Goal: Information Seeking & Learning: Learn about a topic

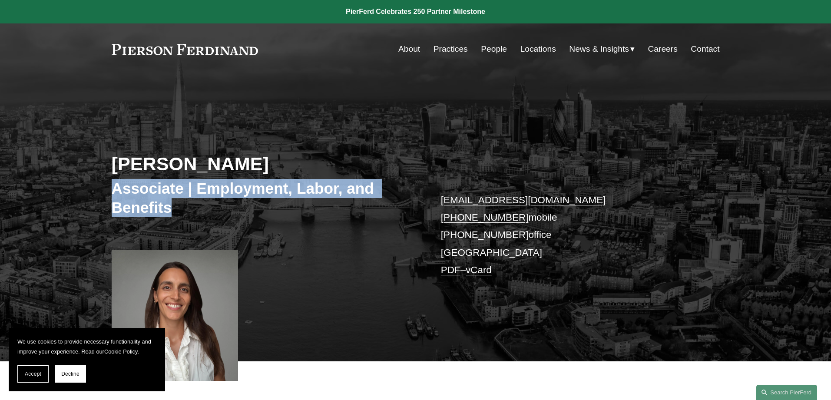
drag, startPoint x: 160, startPoint y: 209, endPoint x: 111, endPoint y: 185, distance: 55.0
click at [112, 185] on h3 "Associate | Employment, Labor, and Benefits" at bounding box center [264, 198] width 304 height 38
copy h3 "Associate | Employment, Labor, and Benefits"
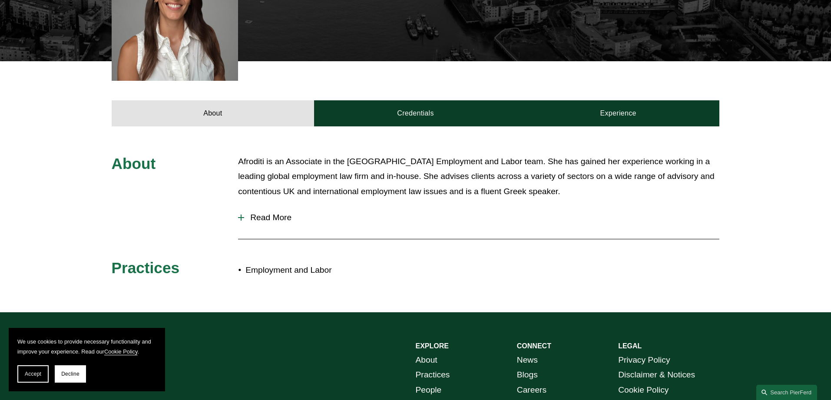
scroll to position [370, 0]
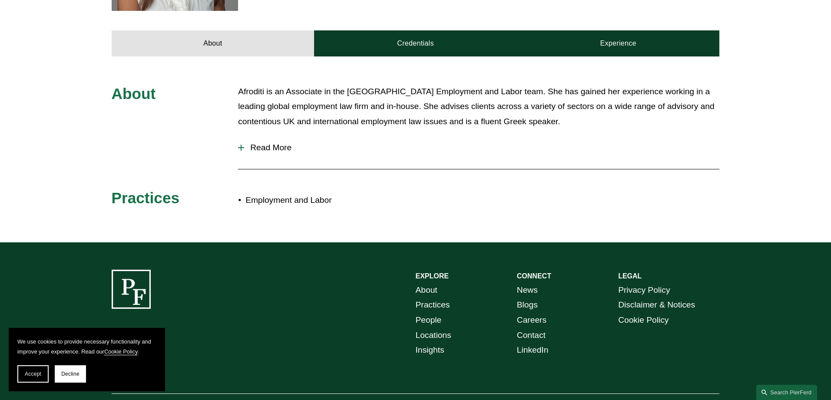
click at [278, 146] on span "Read More" at bounding box center [481, 148] width 475 height 10
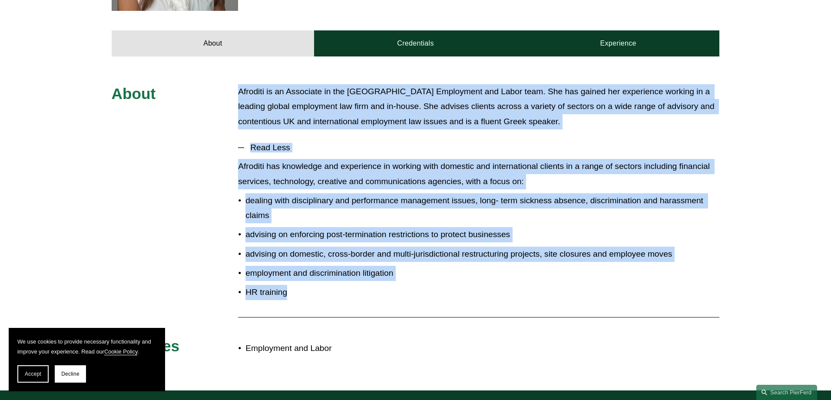
drag, startPoint x: 299, startPoint y: 297, endPoint x: 233, endPoint y: 86, distance: 221.1
click at [233, 86] on div "About Afroditi is an Associate in the [GEOGRAPHIC_DATA] Employment and Labor te…" at bounding box center [415, 223] width 831 height 279
copy div "Afroditi is an Associate in the [GEOGRAPHIC_DATA] Employment and Labor team. Sh…"
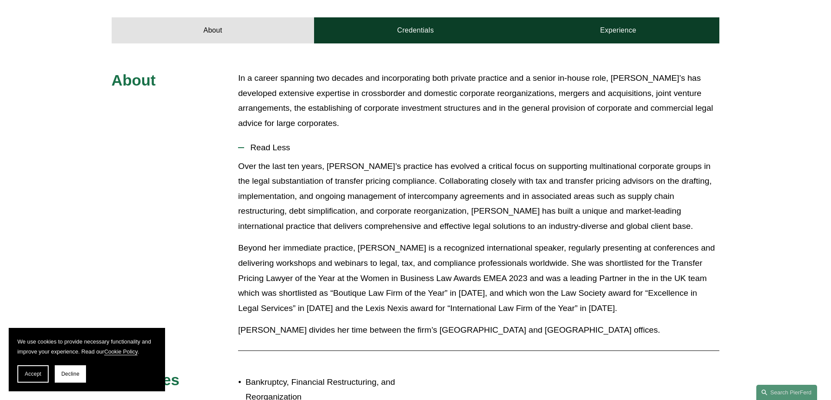
scroll to position [319, 0]
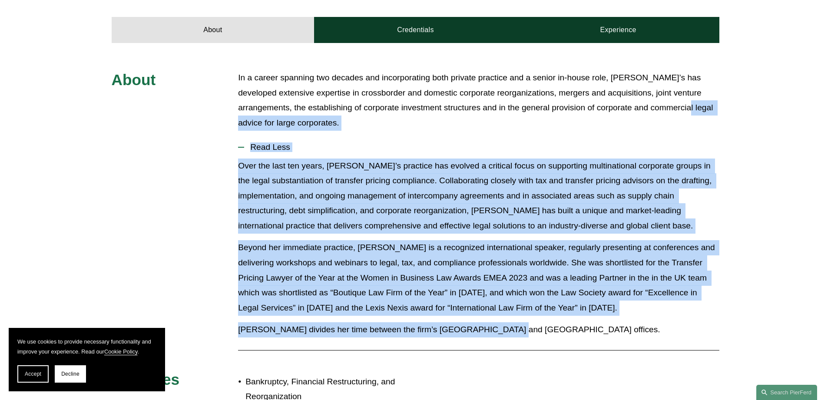
drag, startPoint x: 503, startPoint y: 326, endPoint x: 234, endPoint y: 119, distance: 339.7
click at [234, 119] on div "About In a career spanning two decades and incorporating both private practice …" at bounding box center [415, 337] width 831 height 535
click at [423, 240] on div "Over the last ten years, Leiza’s practice has evolved a critical focus on suppo…" at bounding box center [479, 252] width 482 height 186
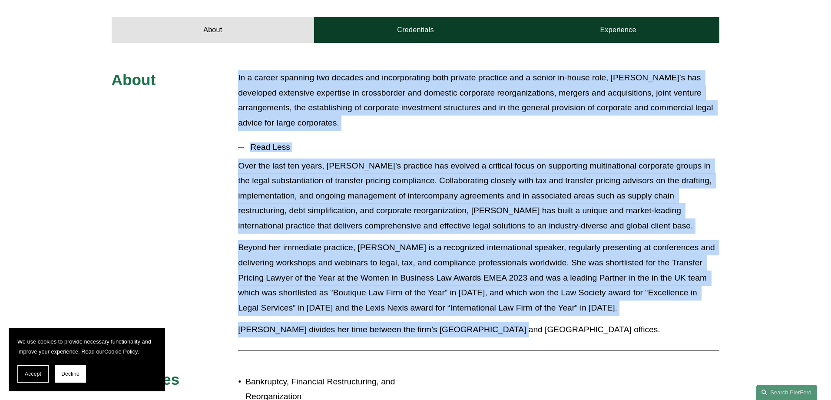
drag, startPoint x: 498, startPoint y: 332, endPoint x: 238, endPoint y: 77, distance: 363.6
click at [238, 77] on div "About In a career spanning two decades and incorporating both private practice …" at bounding box center [415, 337] width 831 height 535
copy div "In a career spanning two decades and incorporating both private practice and a …"
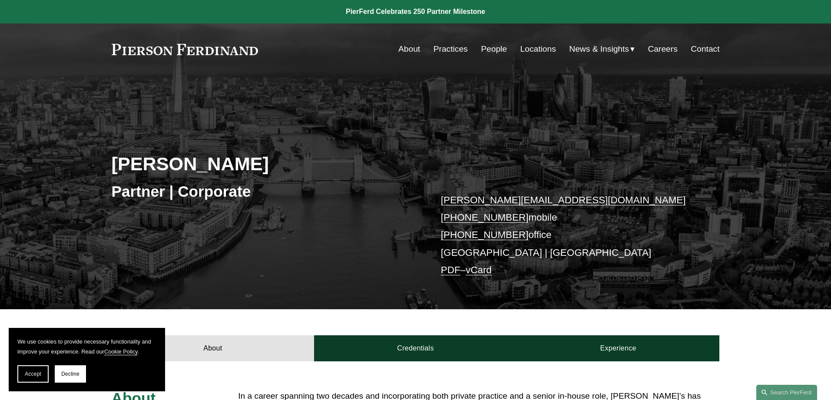
click at [259, 202] on div "Partner | Corporate" at bounding box center [264, 192] width 304 height 26
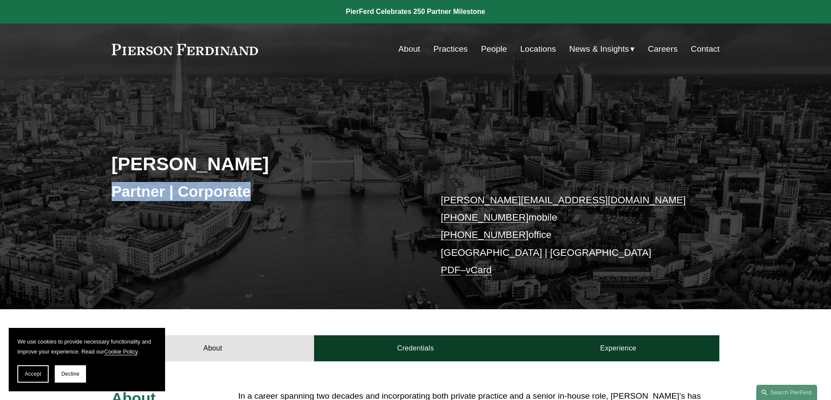
drag, startPoint x: 250, startPoint y: 193, endPoint x: 93, endPoint y: 193, distance: 157.3
click at [93, 193] on div "Leiza Bladd-Symms Partner | Corporate leiza.bladdsymms@pierferd.com +44 79 1962…" at bounding box center [415, 204] width 831 height 209
copy h3 "Partner | Corporate"
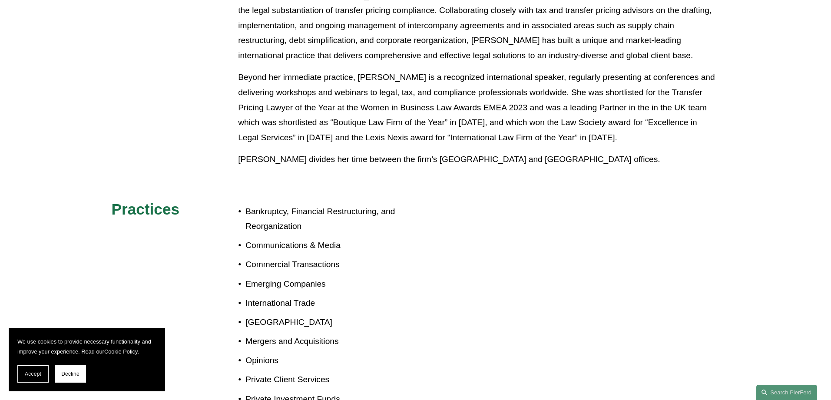
scroll to position [562, 0]
